Goal: Check status: Check status

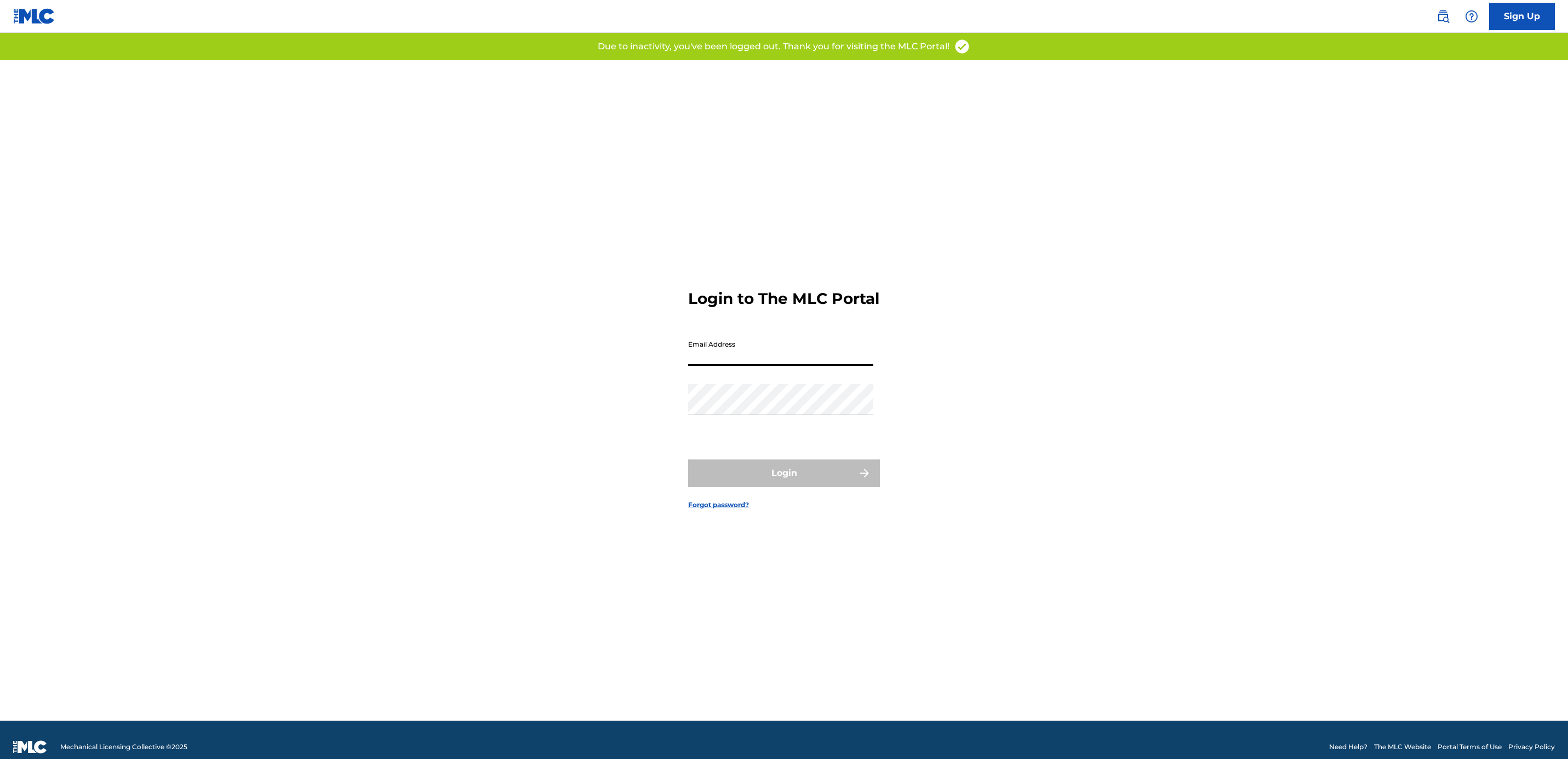
click at [779, 366] on input "Email Address" at bounding box center [780, 350] width 185 height 31
type input "ALEJANDRO@HYPHYMUSICINC.COM"
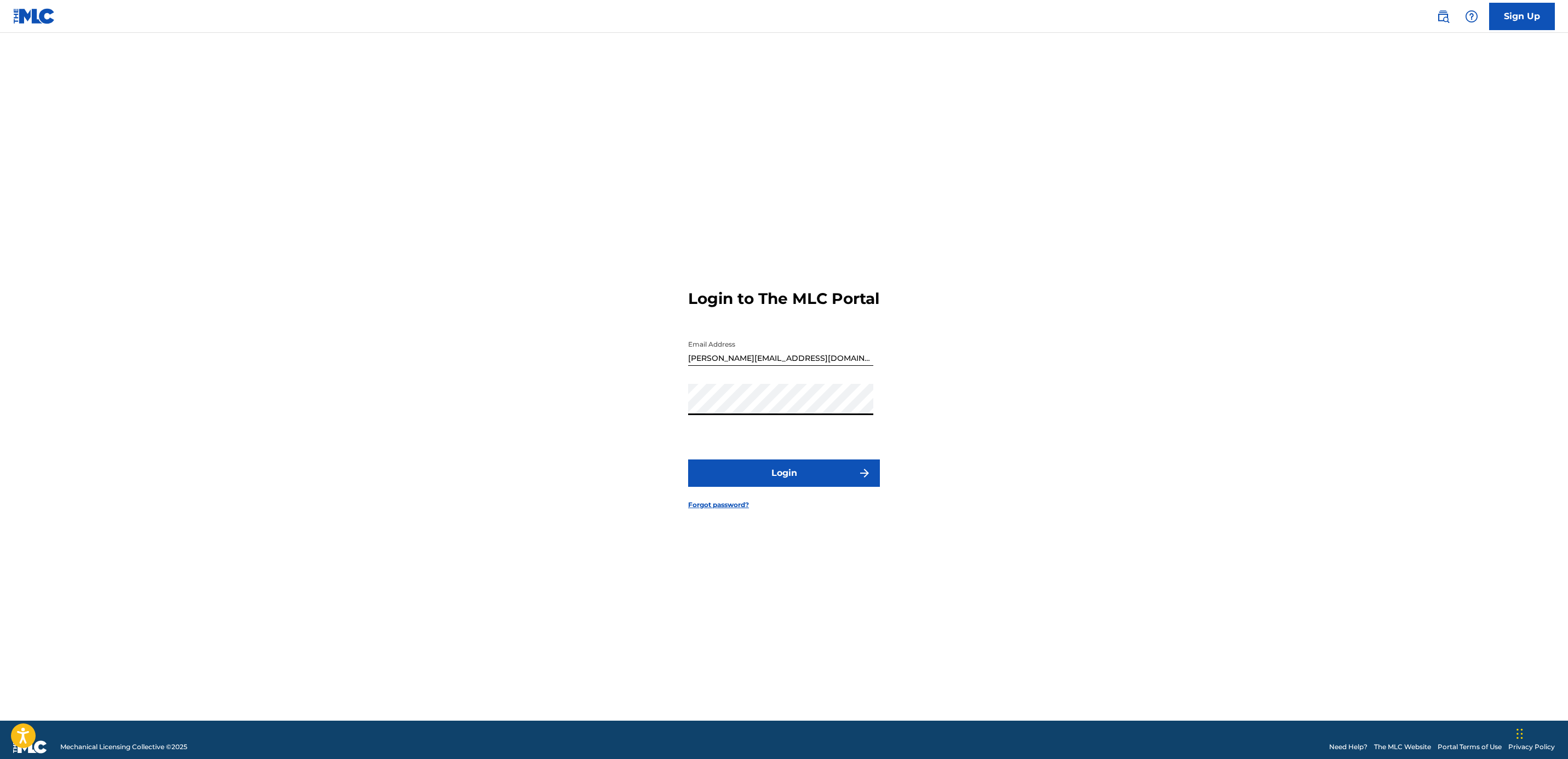
click at [718, 475] on button "Login" at bounding box center [783, 473] width 192 height 27
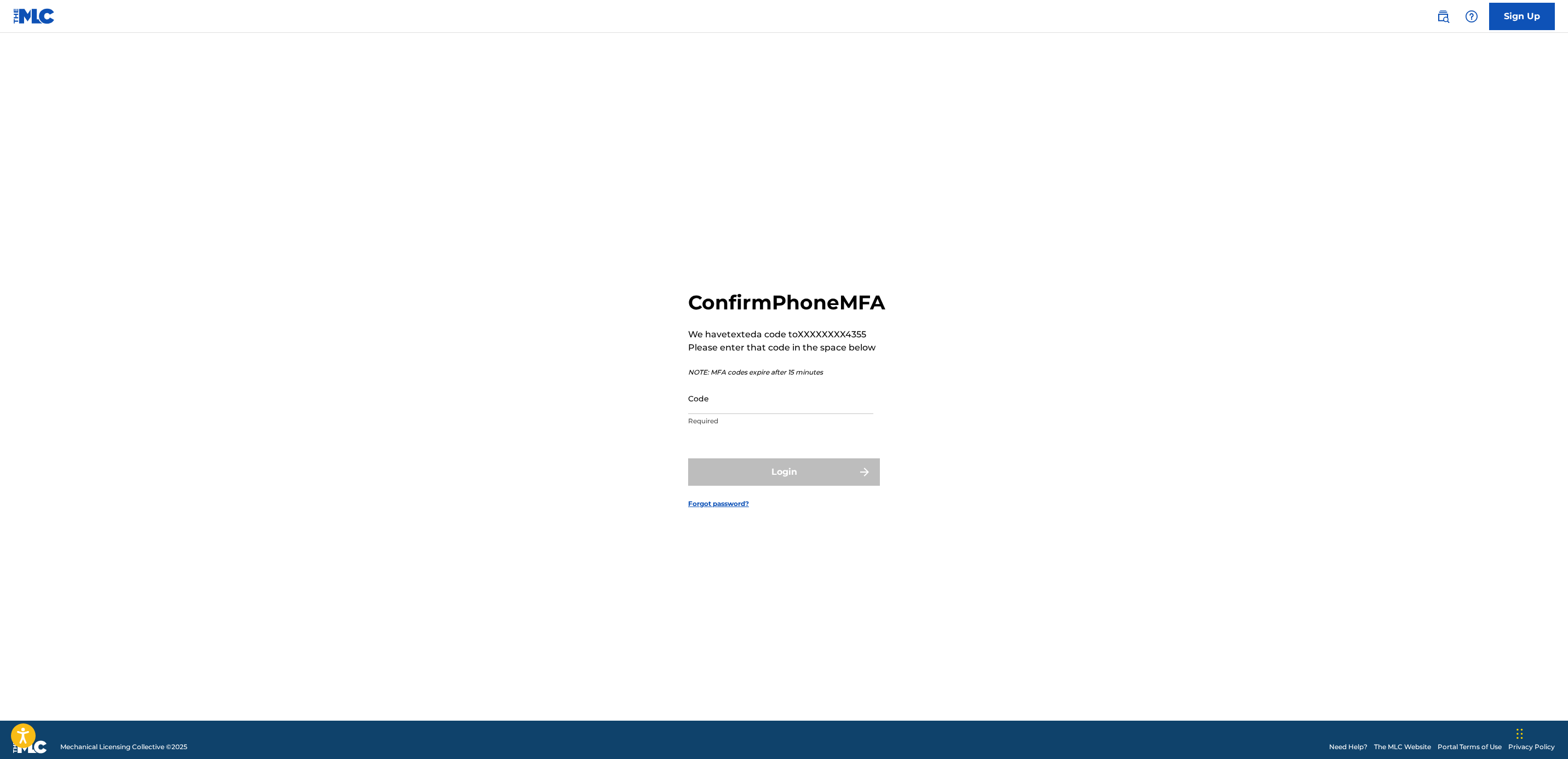
click at [827, 408] on input "Code" at bounding box center [780, 398] width 185 height 31
type input "885866"
click at [824, 486] on button "Login" at bounding box center [783, 472] width 192 height 27
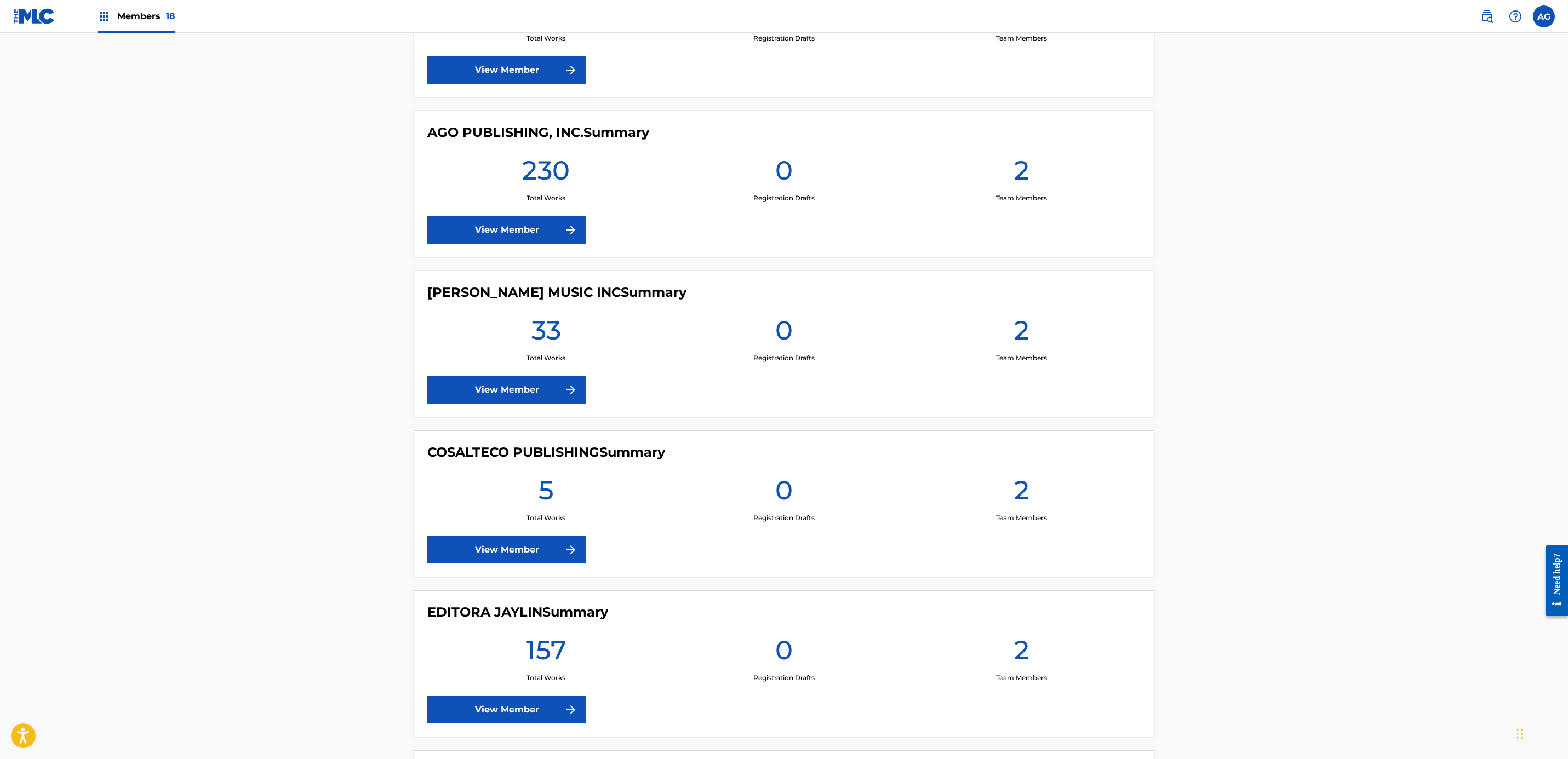
scroll to position [411, 0]
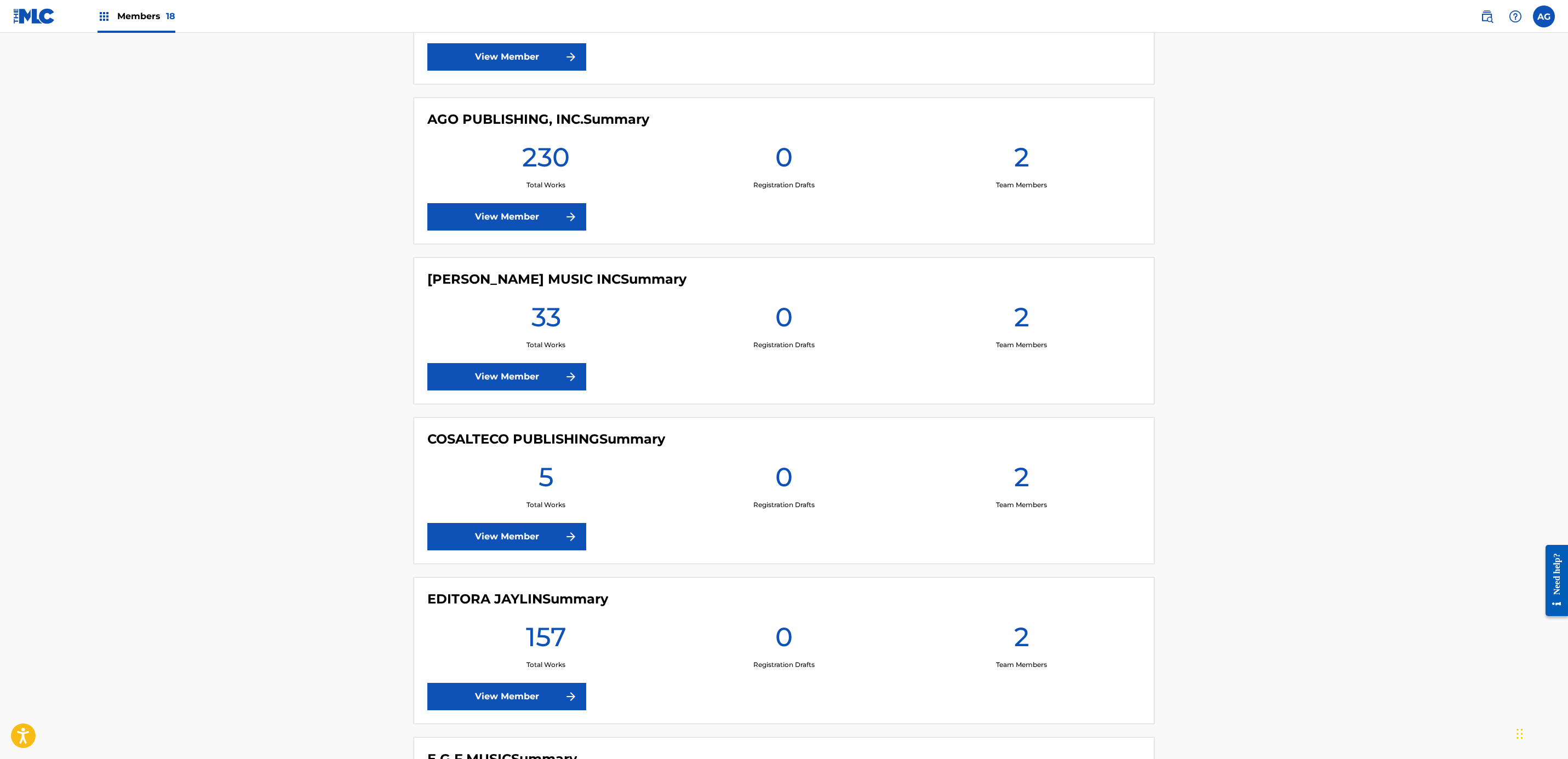
click at [479, 390] on link "View Member" at bounding box center [506, 377] width 159 height 27
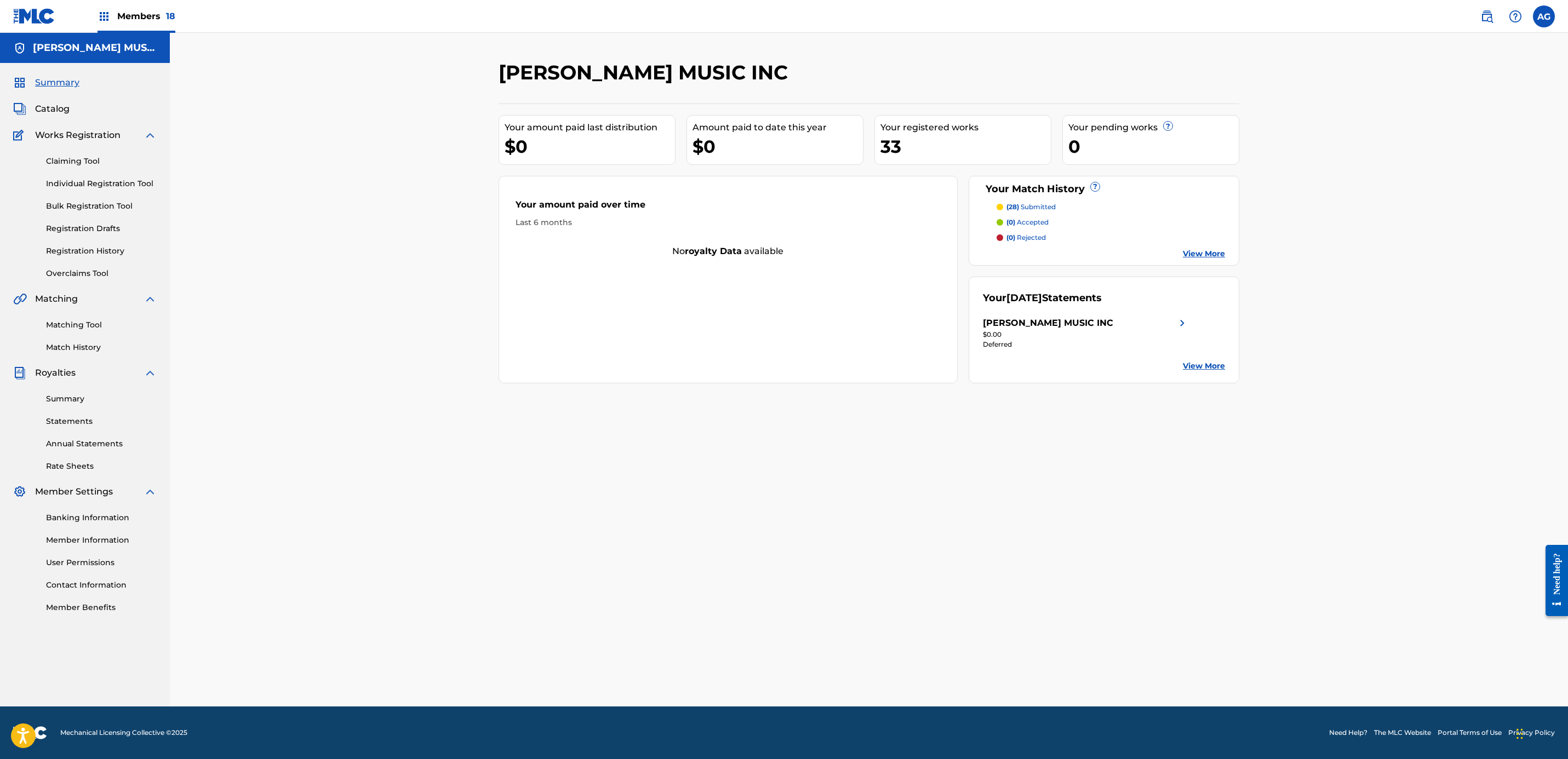
click at [85, 254] on link "Registration History" at bounding box center [102, 251] width 111 height 12
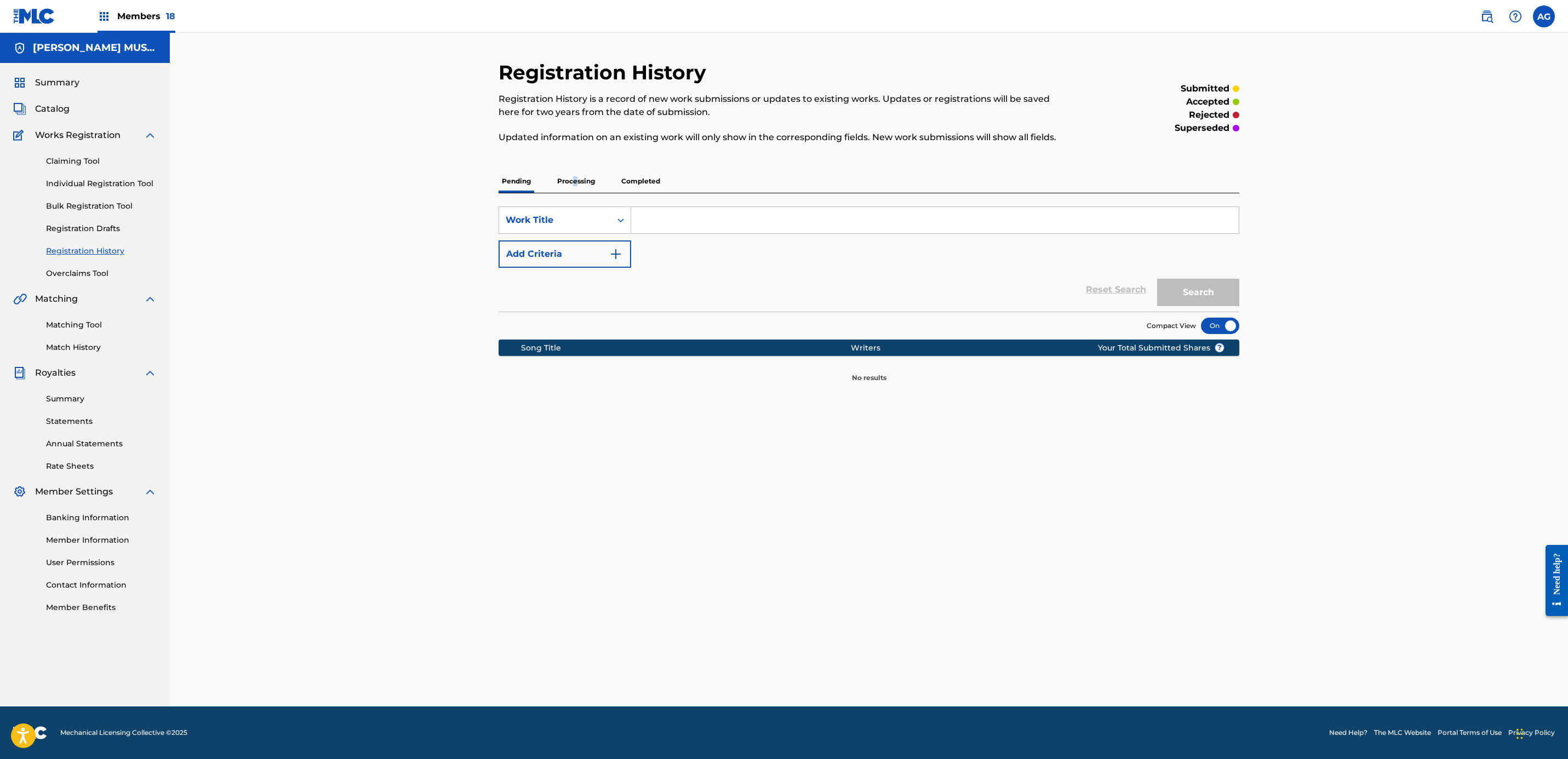
click at [575, 179] on p "Processing" at bounding box center [576, 181] width 44 height 23
drag, startPoint x: 575, startPoint y: 179, endPoint x: 640, endPoint y: 181, distance: 65.0
click at [640, 181] on p "Completed" at bounding box center [640, 181] width 46 height 23
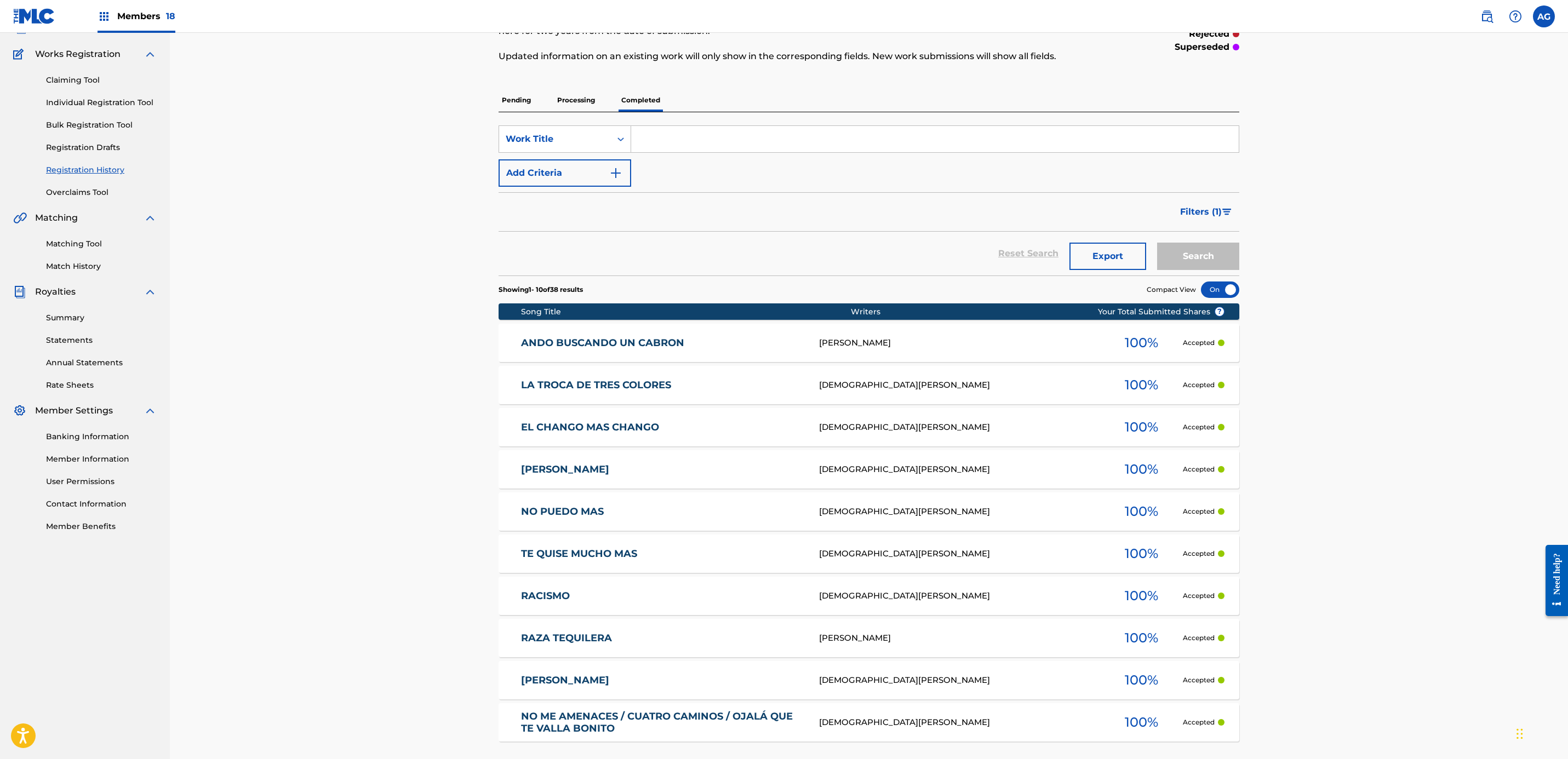
scroll to position [191, 0]
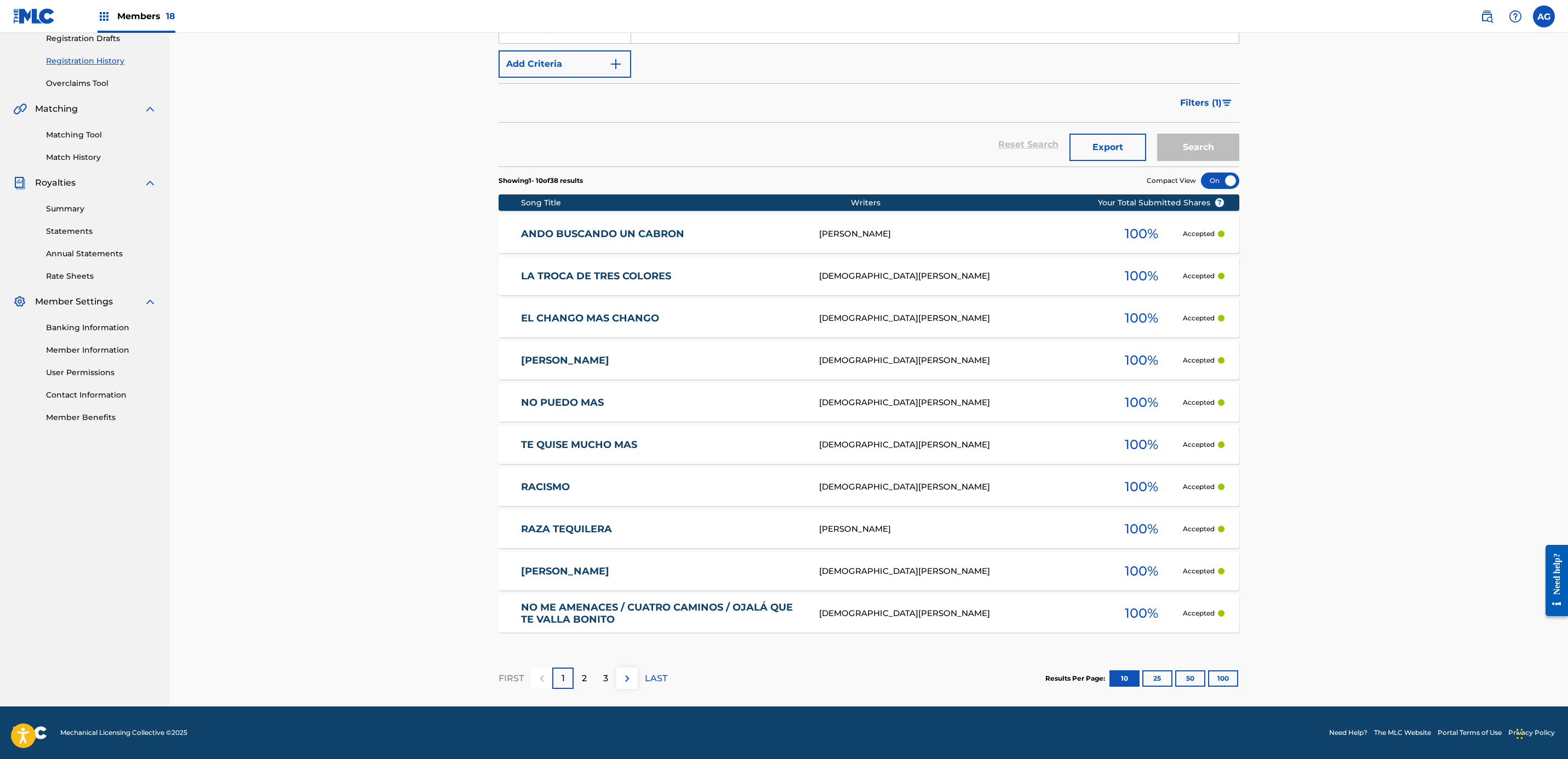
drag, startPoint x: 461, startPoint y: 508, endPoint x: 458, endPoint y: 653, distance: 145.0
click at [648, 679] on p "LAST" at bounding box center [656, 679] width 23 height 13
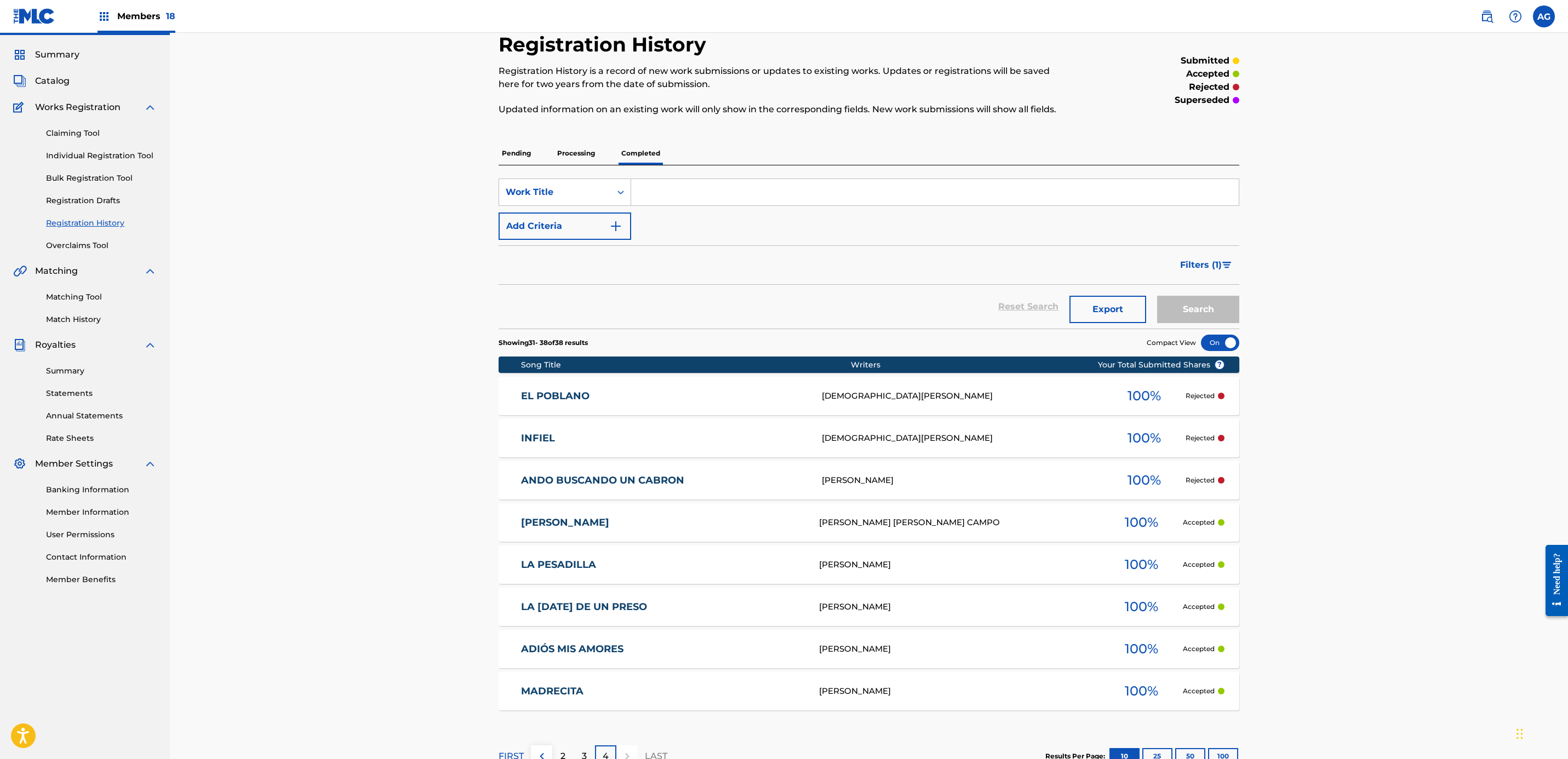
scroll to position [107, 0]
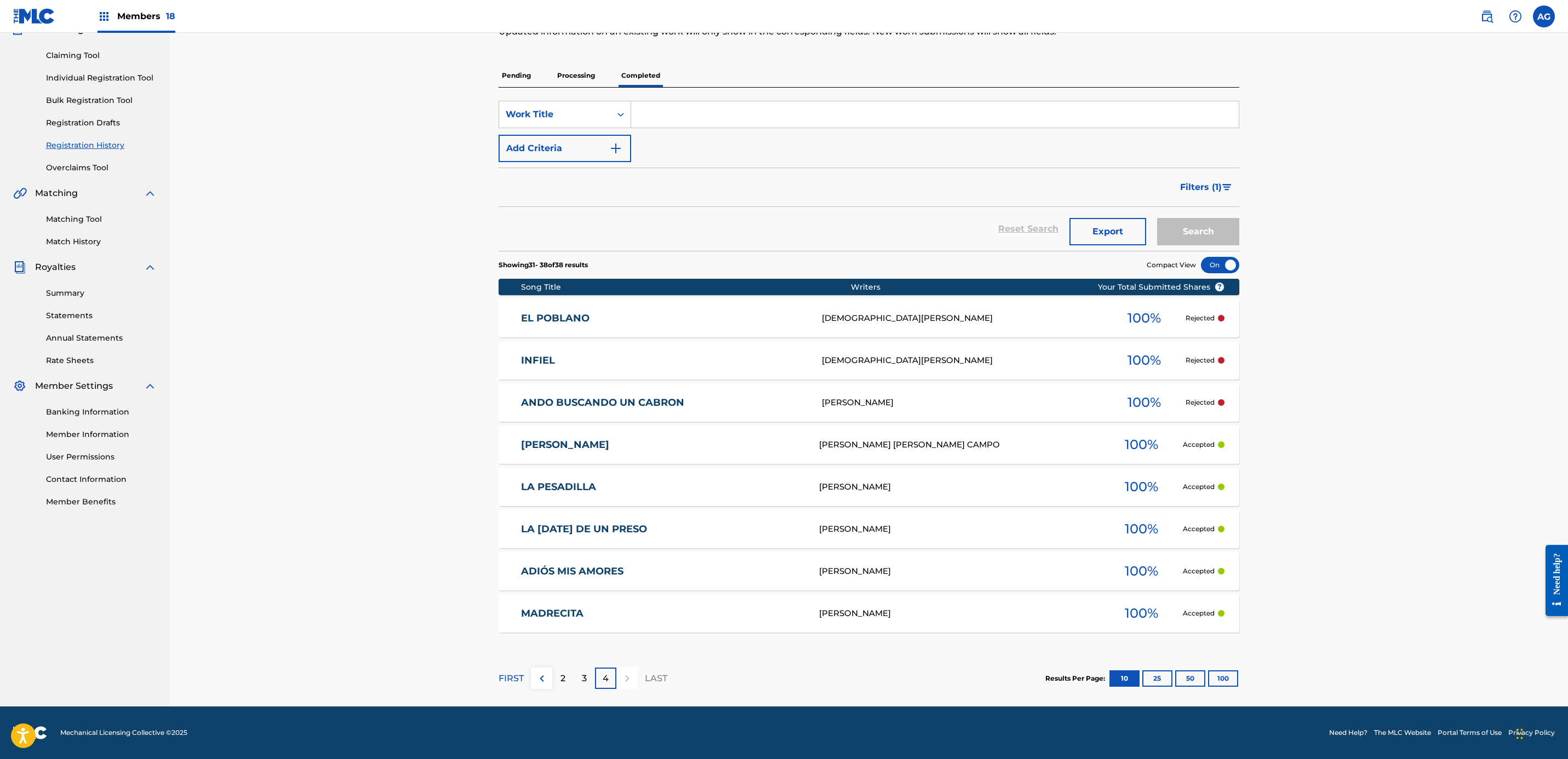
drag, startPoint x: 343, startPoint y: 483, endPoint x: 344, endPoint y: 639, distance: 156.0
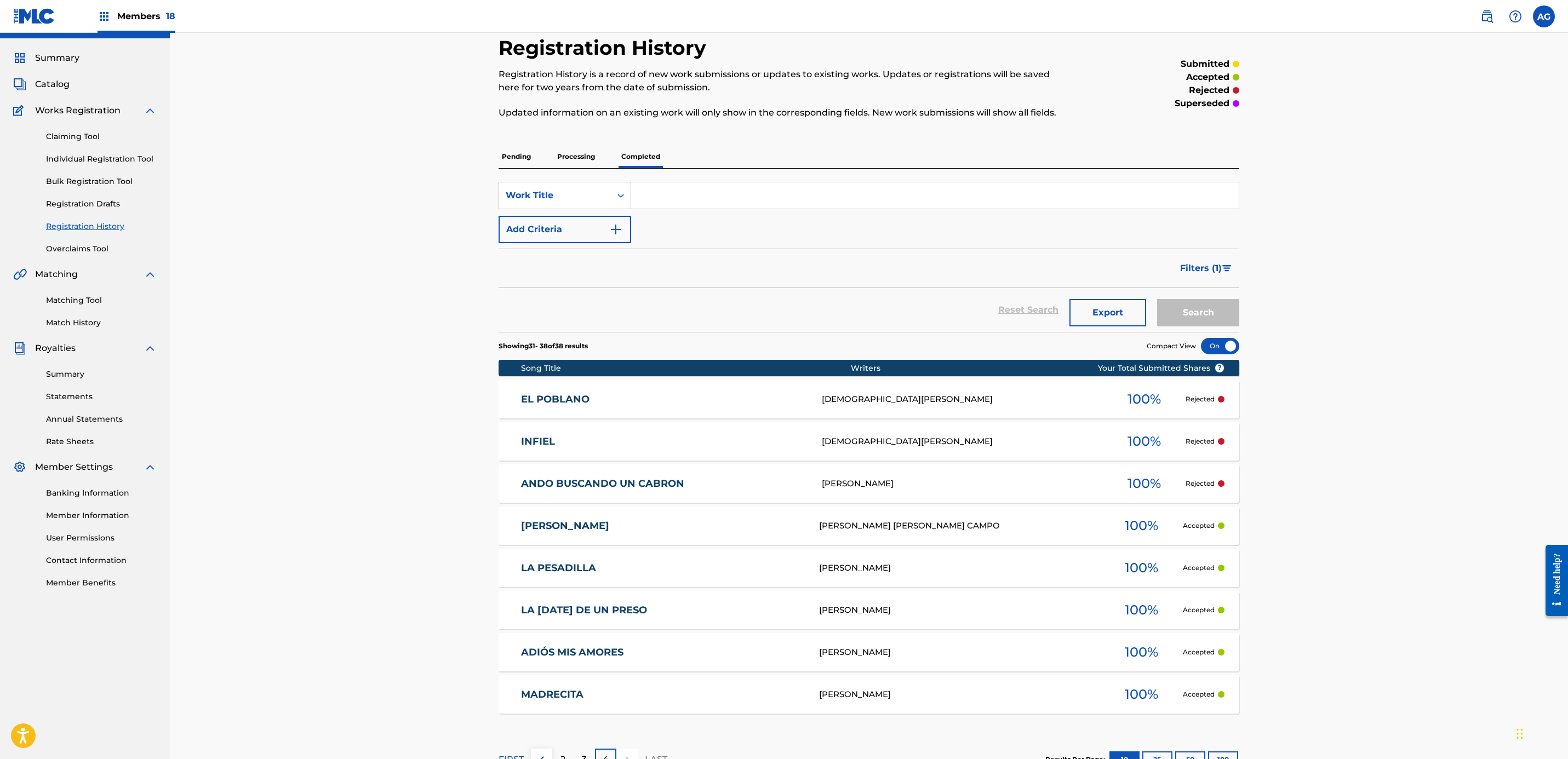
click at [85, 324] on link "Match History" at bounding box center [102, 323] width 111 height 12
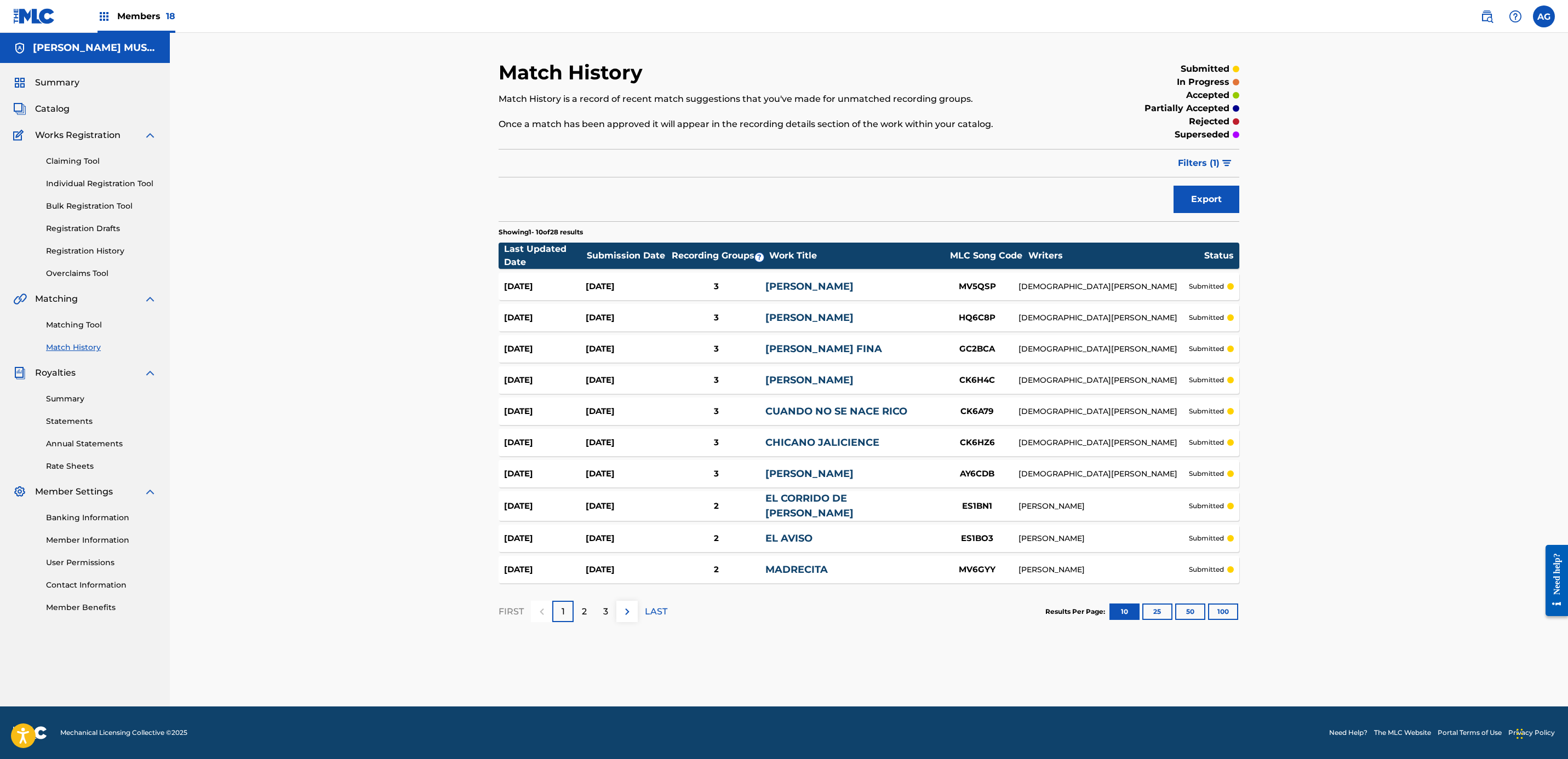
click at [589, 610] on div "2" at bounding box center [584, 611] width 21 height 21
click at [606, 613] on p "3" at bounding box center [606, 612] width 5 height 13
